Goal: Transaction & Acquisition: Purchase product/service

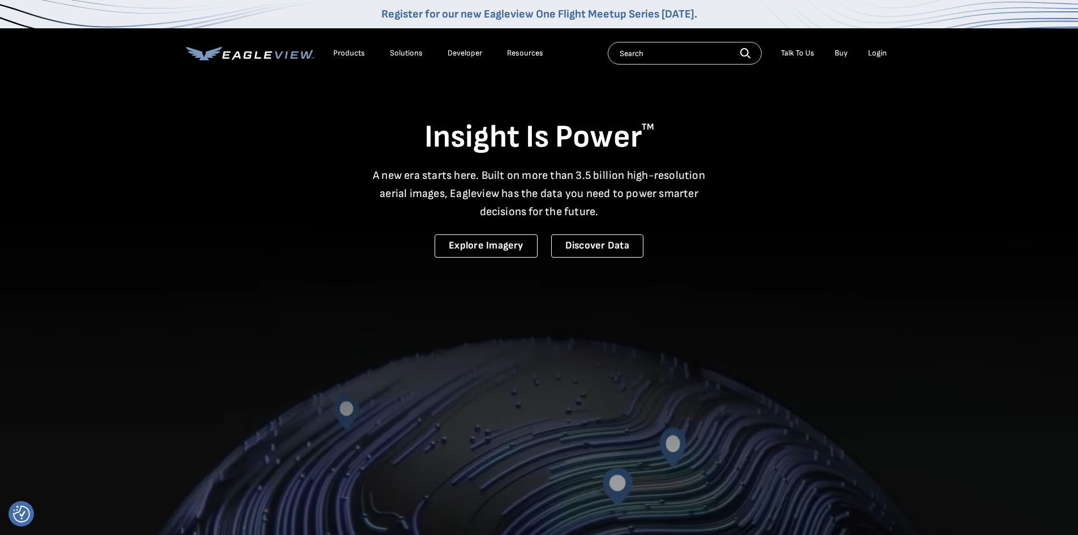
click at [881, 55] on div "Login" at bounding box center [877, 53] width 19 height 10
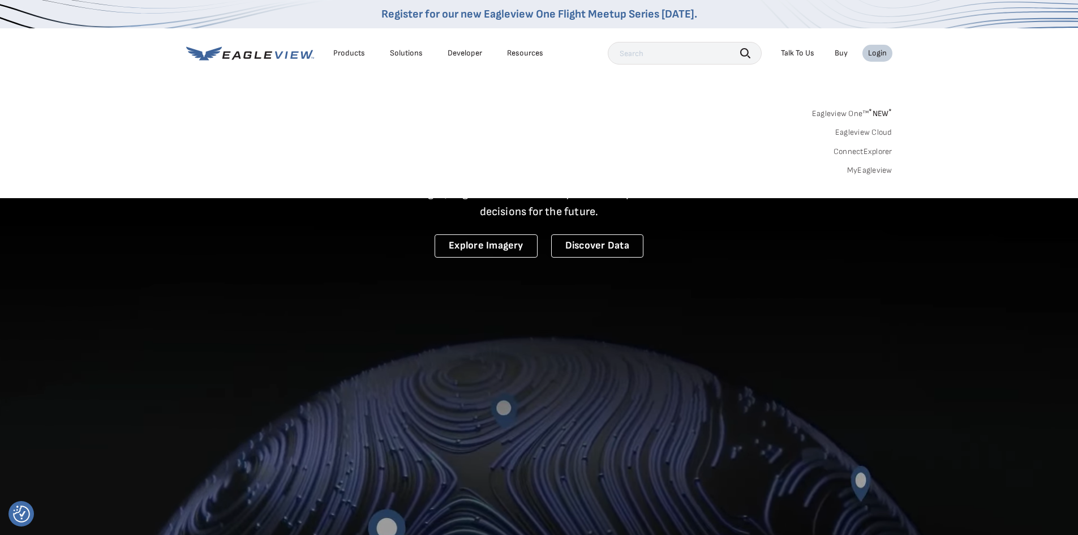
click at [860, 170] on link "MyEagleview" at bounding box center [869, 170] width 45 height 10
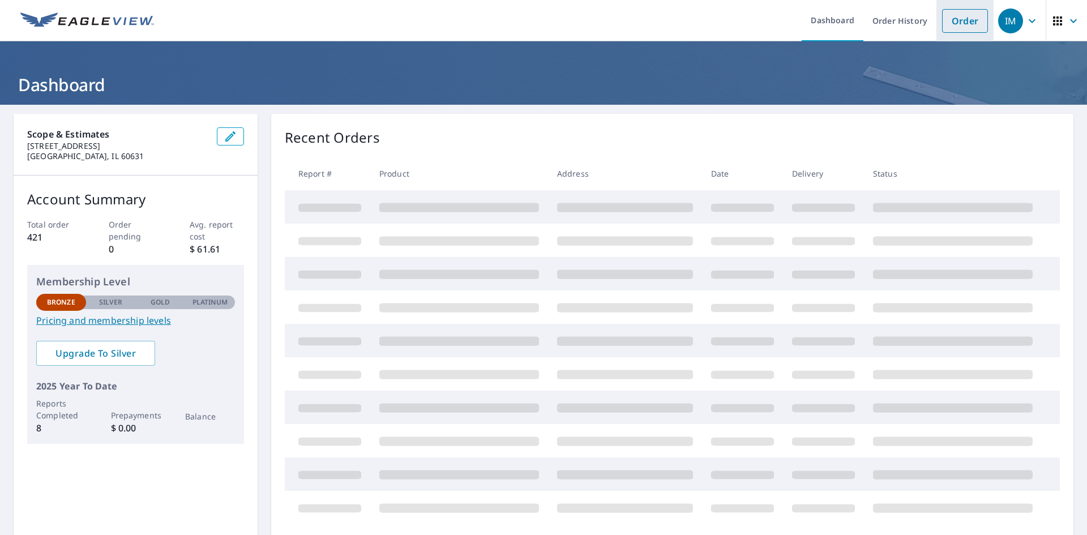
click at [957, 20] on link "Order" at bounding box center [965, 21] width 46 height 24
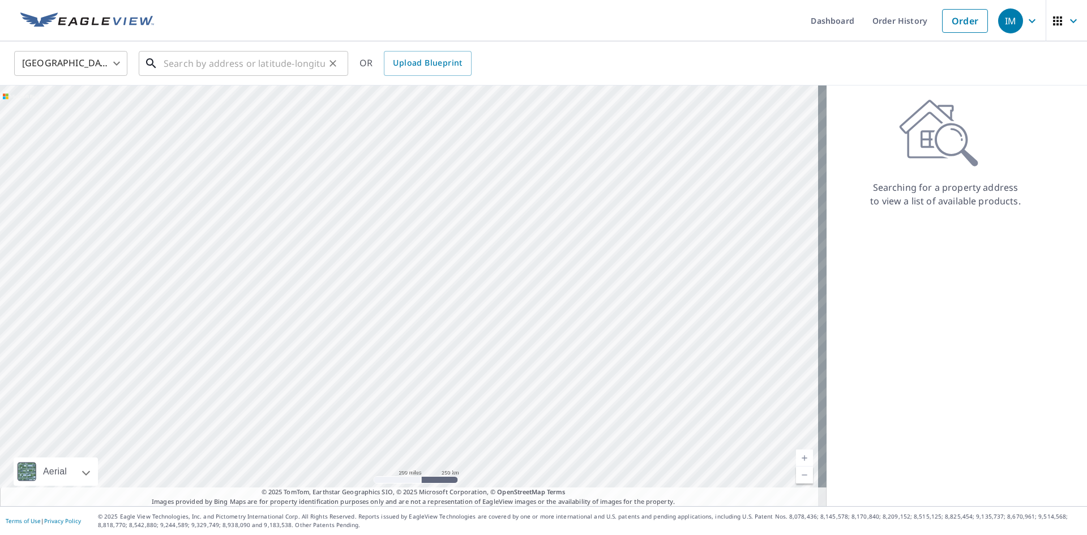
click at [171, 65] on input "text" at bounding box center [244, 64] width 161 height 32
click at [221, 71] on input "text" at bounding box center [244, 64] width 161 height 32
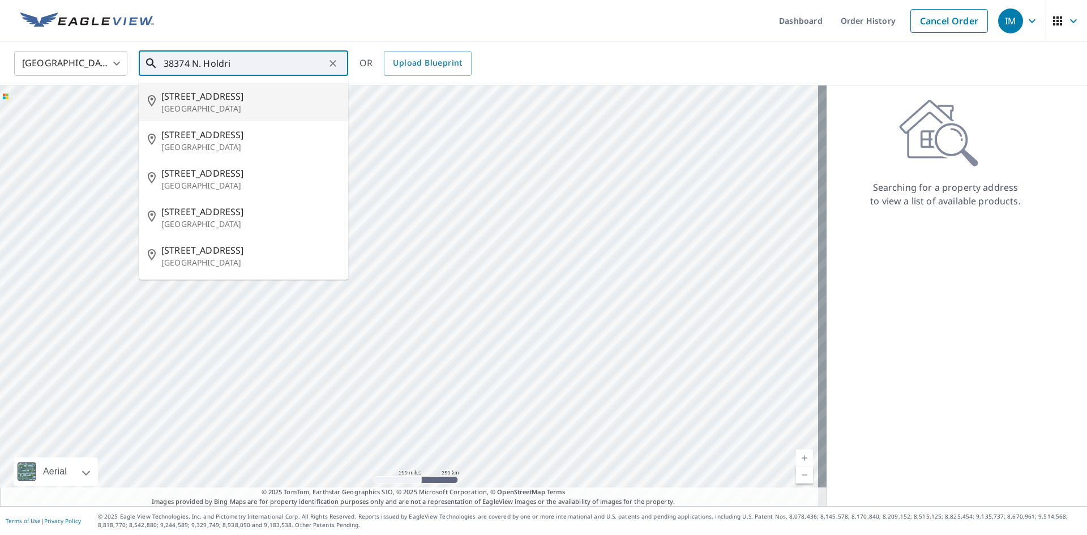
click at [257, 57] on input "38374 N. Holdri" at bounding box center [244, 64] width 161 height 32
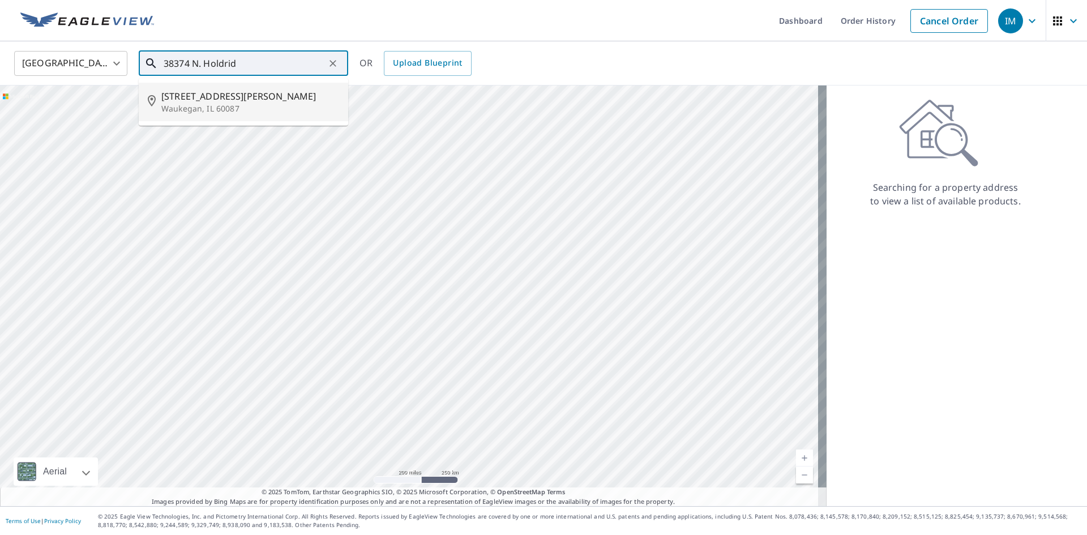
click at [165, 106] on p "Waukegan, IL 60087" at bounding box center [250, 108] width 178 height 11
type input "[STREET_ADDRESS][PERSON_NAME]"
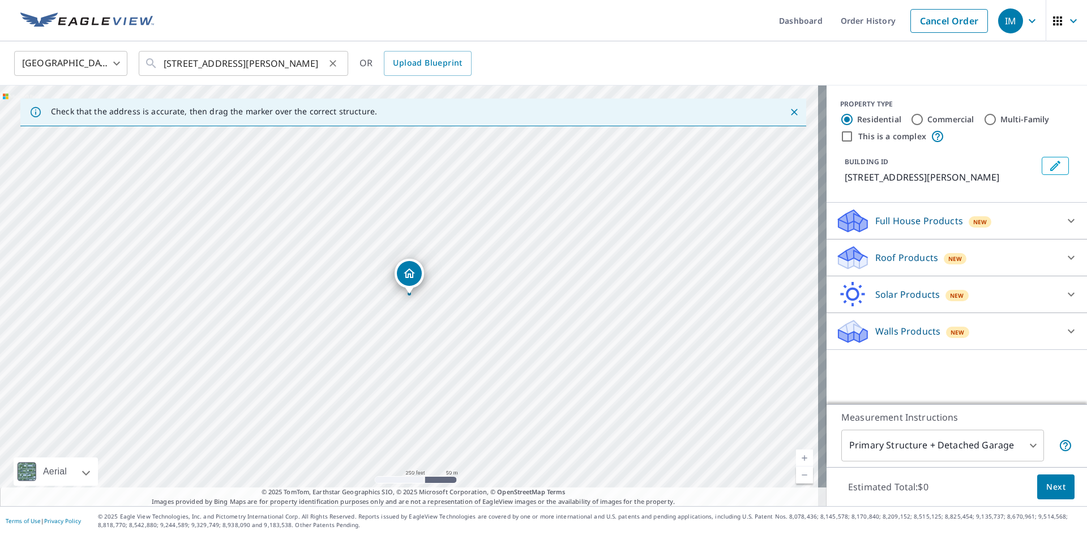
click at [325, 62] on button "Clear" at bounding box center [333, 63] width 16 height 16
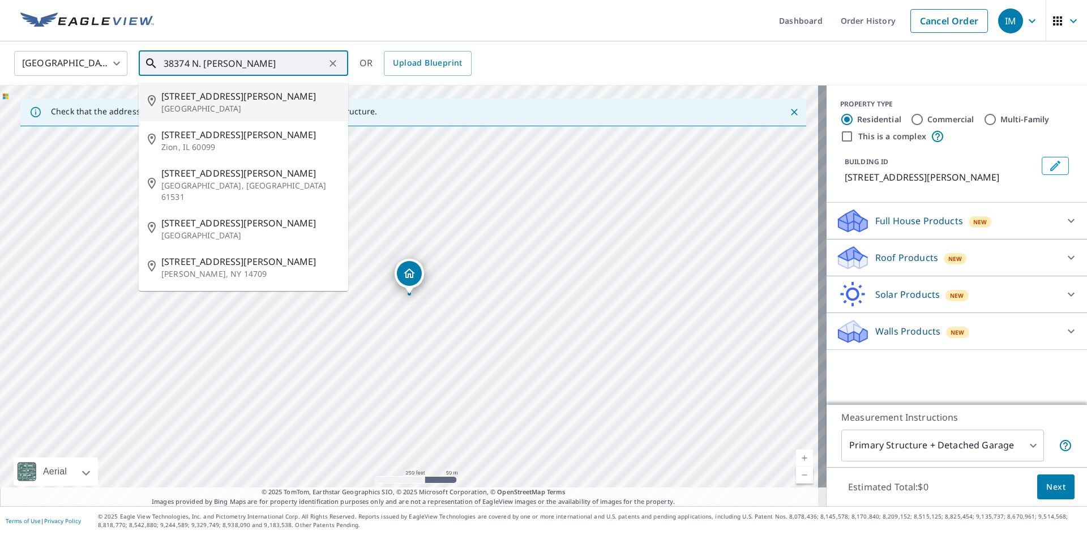
click at [193, 101] on span "[STREET_ADDRESS][PERSON_NAME]" at bounding box center [250, 96] width 178 height 14
type input "[STREET_ADDRESS][PERSON_NAME]"
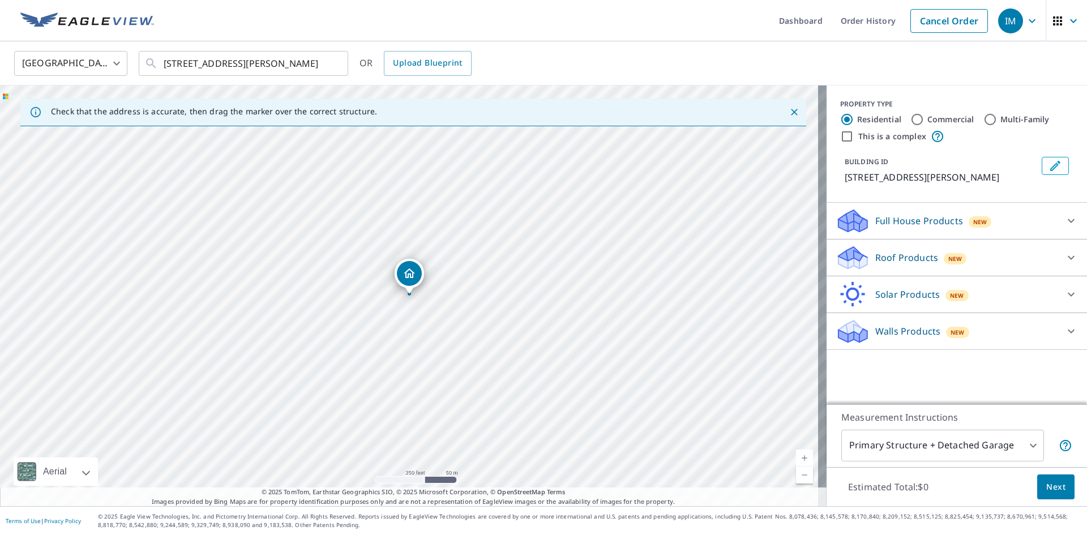
click at [845, 342] on icon at bounding box center [852, 335] width 29 height 14
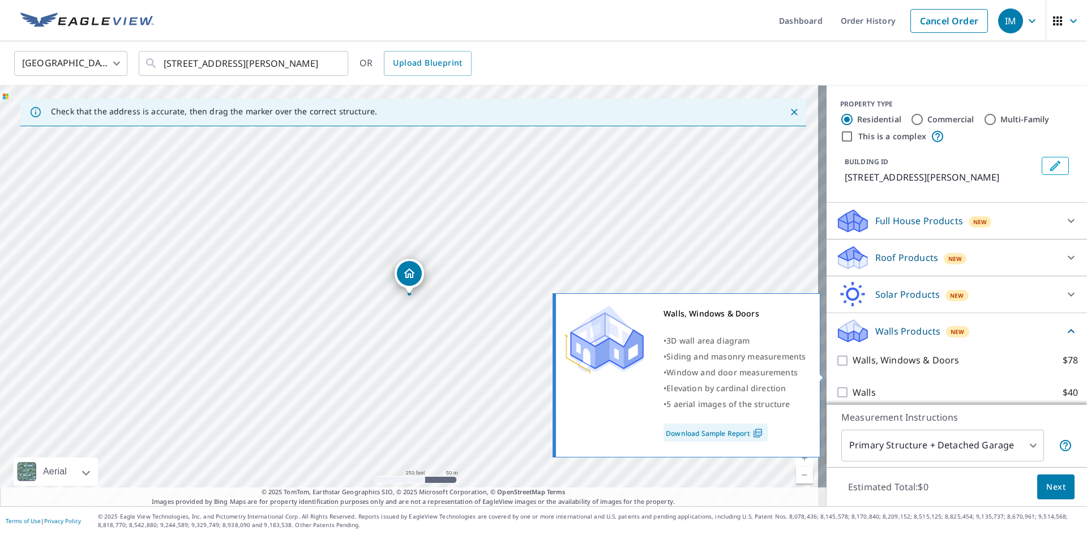
click at [836, 367] on input "Walls, Windows & Doors $78" at bounding box center [843, 361] width 17 height 14
checkbox input "true"
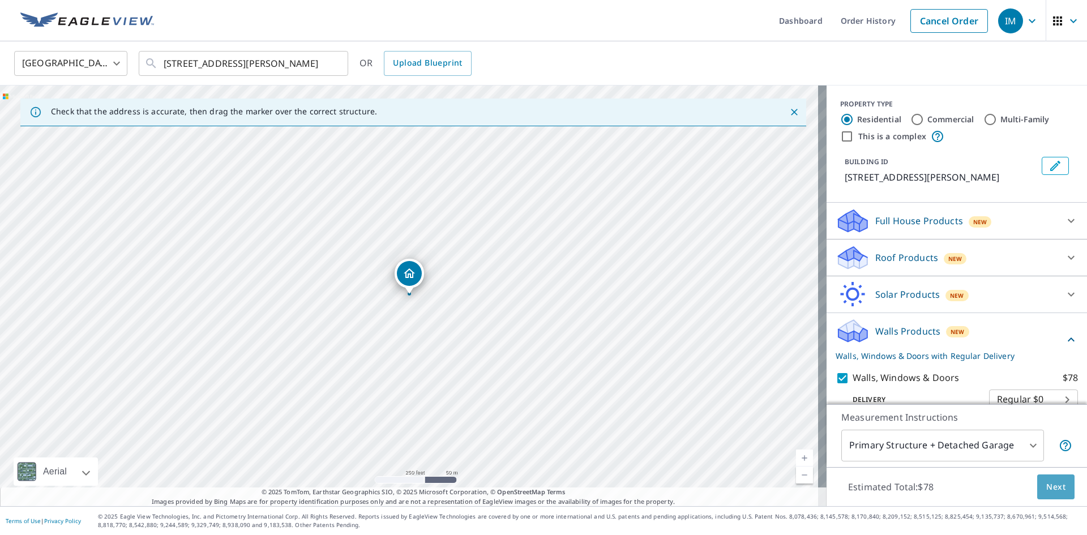
click at [1048, 488] on span "Next" at bounding box center [1055, 487] width 19 height 14
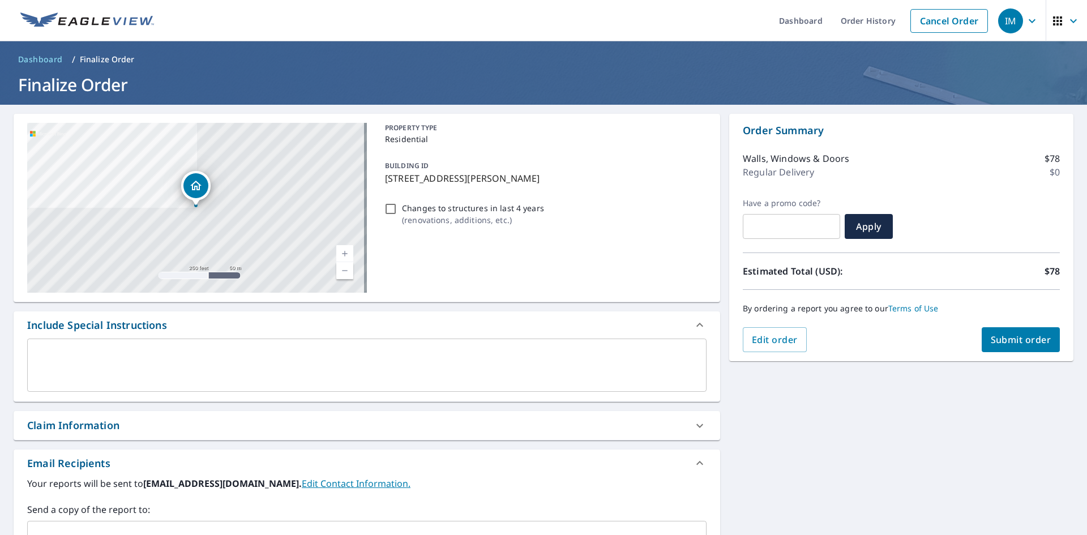
click at [986, 332] on button "Submit order" at bounding box center [1020, 339] width 79 height 25
